Goal: Task Accomplishment & Management: Use online tool/utility

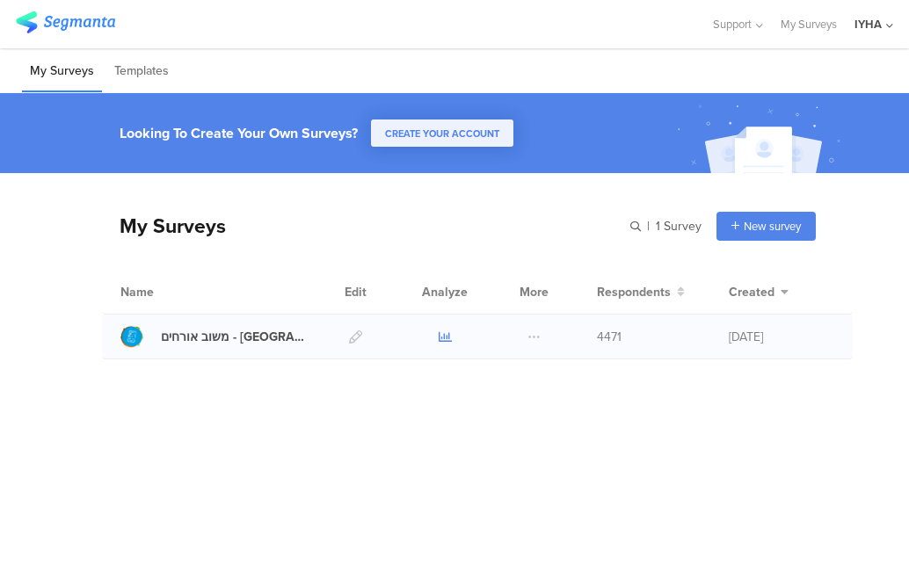
click at [443, 338] on icon at bounding box center [445, 337] width 13 height 13
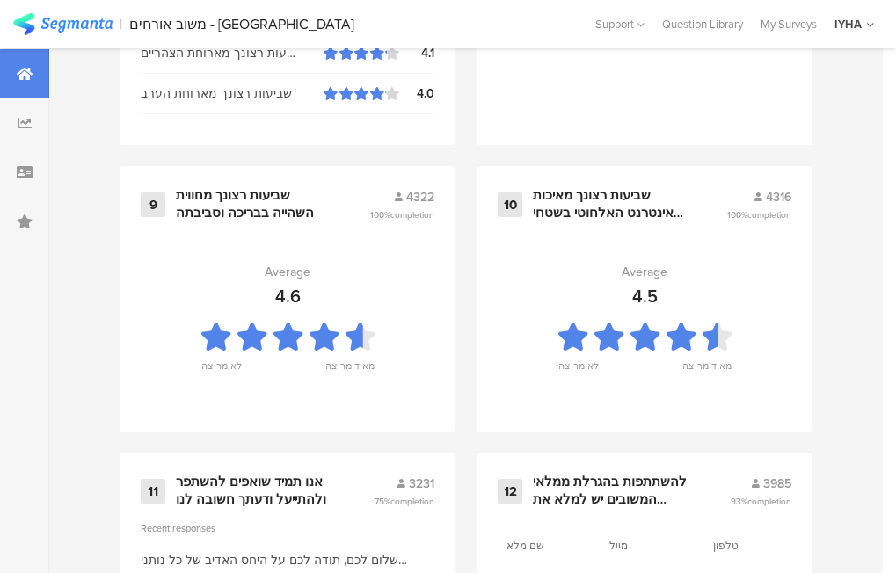
scroll to position [2039, 0]
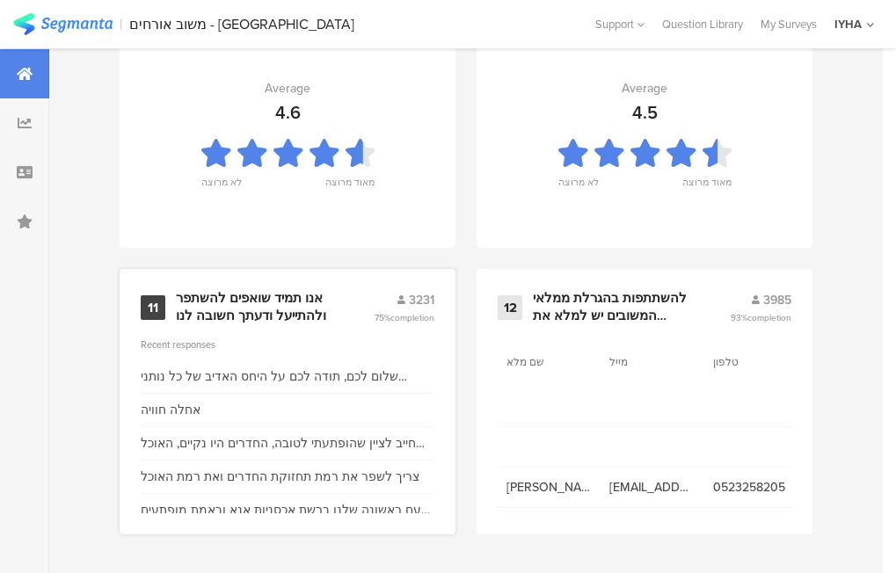
click at [222, 309] on div "אנו תמיד שואפים להשתפר ולהתייעל ודעתך חשובה לנו" at bounding box center [254, 307] width 156 height 34
